Goal: Check status

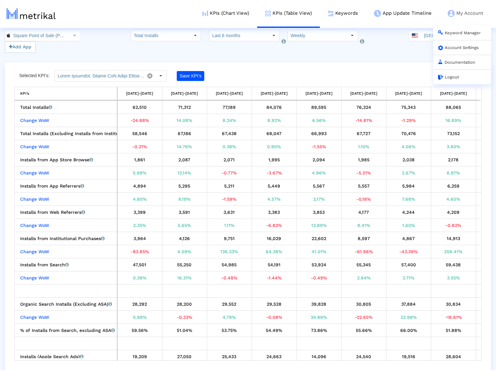
scroll to position [0, 758]
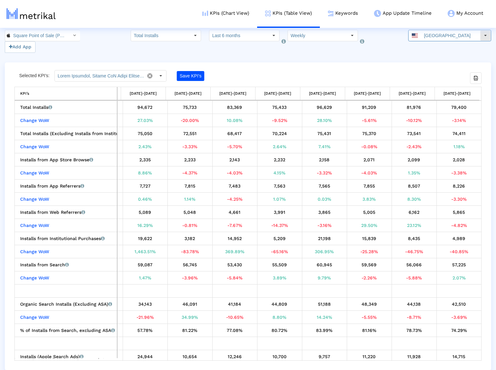
click at [424, 30] on div "[GEOGRAPHIC_DATA]" at bounding box center [443, 35] width 71 height 11
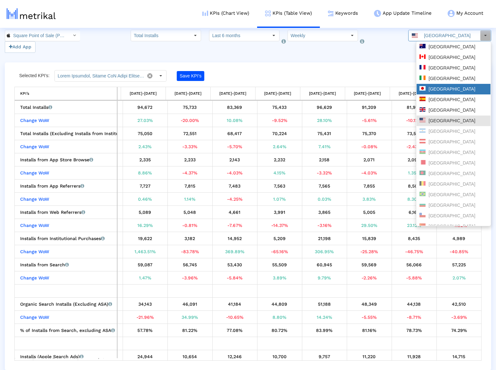
click at [445, 88] on div "[GEOGRAPHIC_DATA]" at bounding box center [453, 89] width 68 height 6
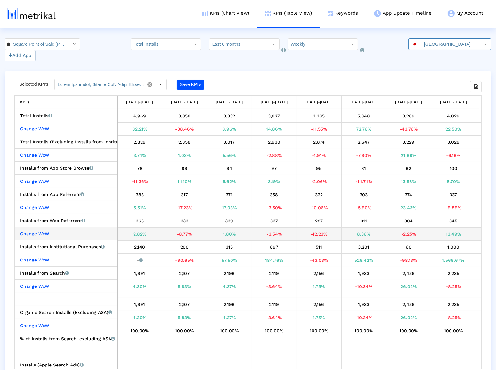
scroll to position [0, 0]
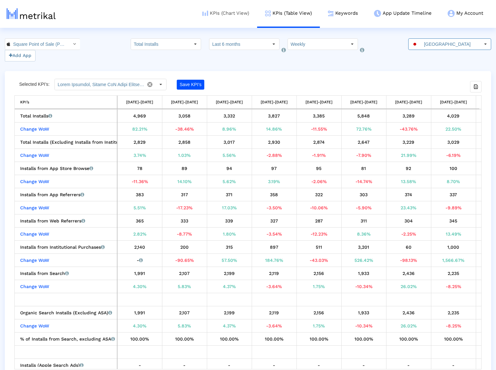
click at [235, 18] on link "KPIs (Chart View)" at bounding box center [225, 13] width 63 height 27
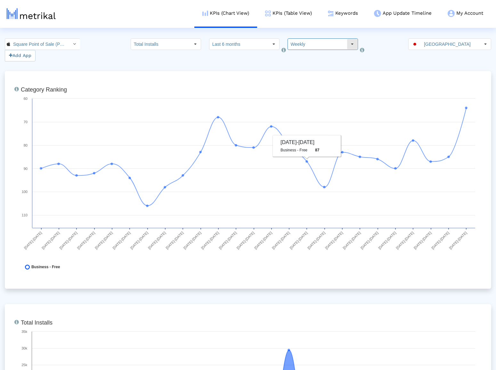
click at [318, 43] on input "Weekly" at bounding box center [317, 44] width 59 height 11
click at [320, 68] on div "Monthly" at bounding box center [315, 66] width 62 height 11
type input "Monthly"
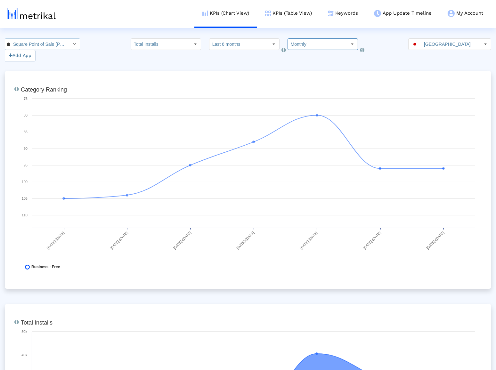
click at [53, 42] on input "Square Point of Sale (POS) < 335393788 >" at bounding box center [39, 44] width 58 height 11
click at [45, 61] on div "Square Point of Sale: Payment <com.squareup>" at bounding box center [38, 66] width 67 height 11
